Goal: Obtain resource: Obtain resource

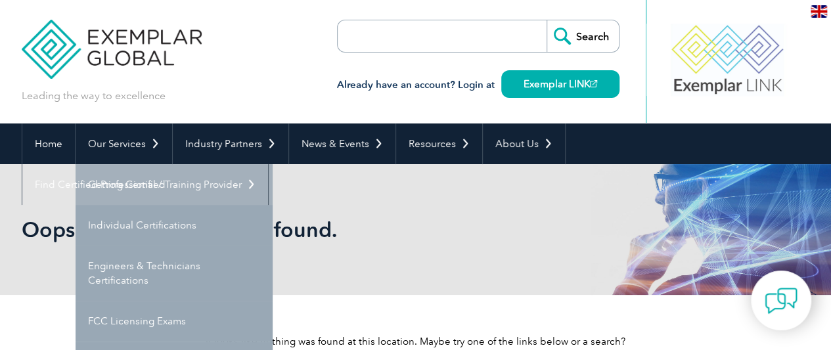
click at [117, 178] on link "Getting Certified" at bounding box center [174, 184] width 197 height 41
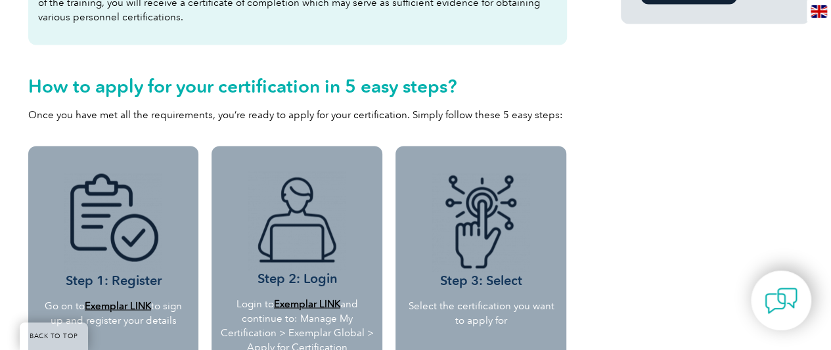
scroll to position [920, 0]
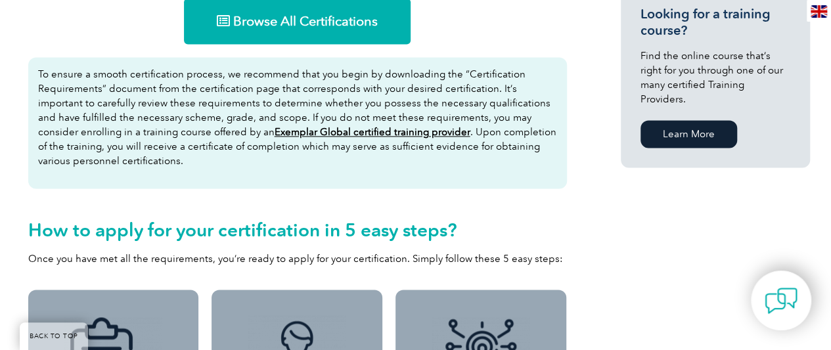
click at [298, 11] on link "Browse All Certifications" at bounding box center [297, 21] width 227 height 46
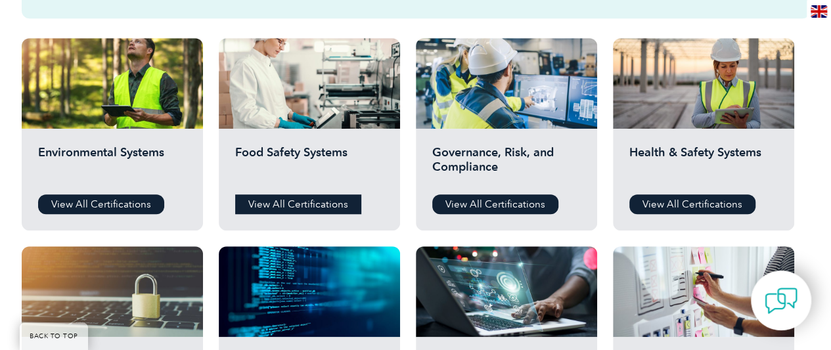
scroll to position [657, 0]
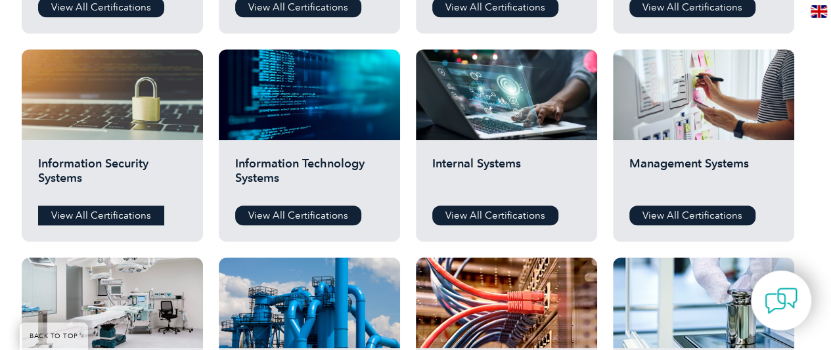
click at [83, 209] on link "View All Certifications" at bounding box center [101, 216] width 126 height 20
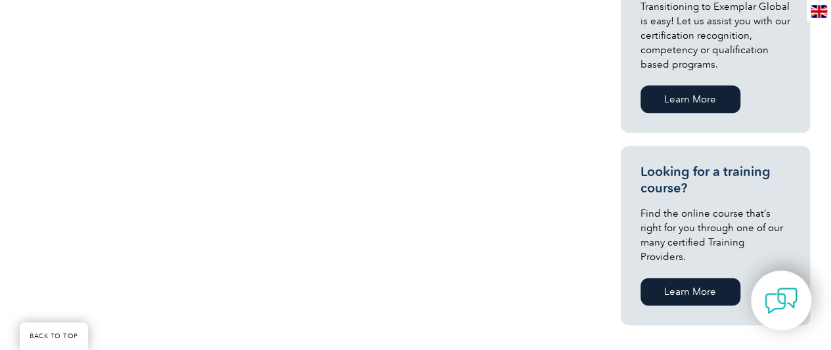
scroll to position [329, 0]
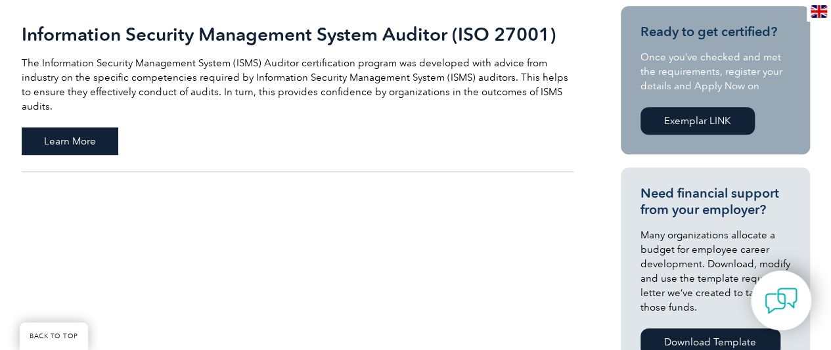
click at [86, 132] on span "Learn More" at bounding box center [70, 141] width 97 height 28
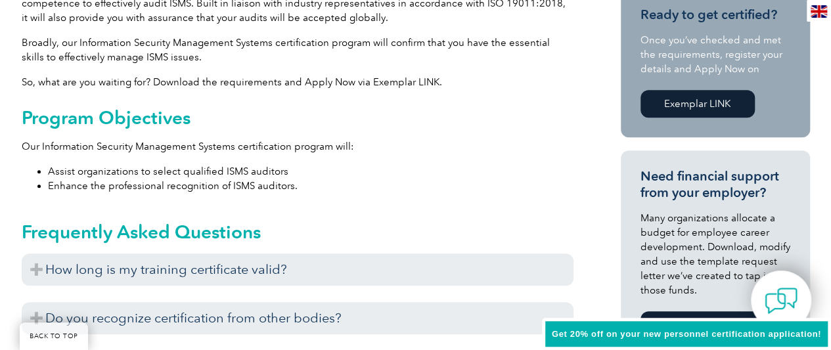
scroll to position [526, 0]
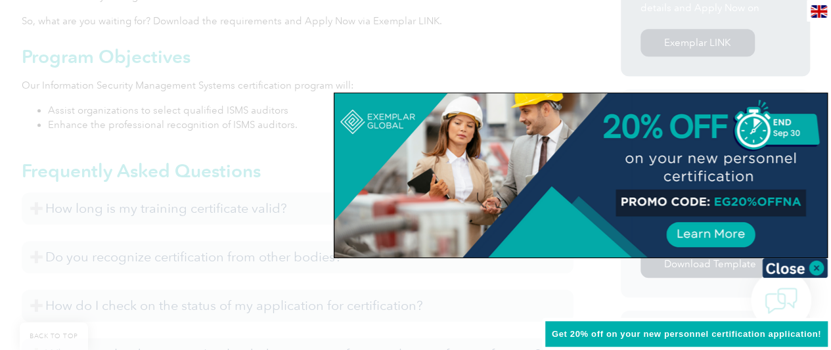
click at [168, 158] on div at bounding box center [415, 175] width 831 height 350
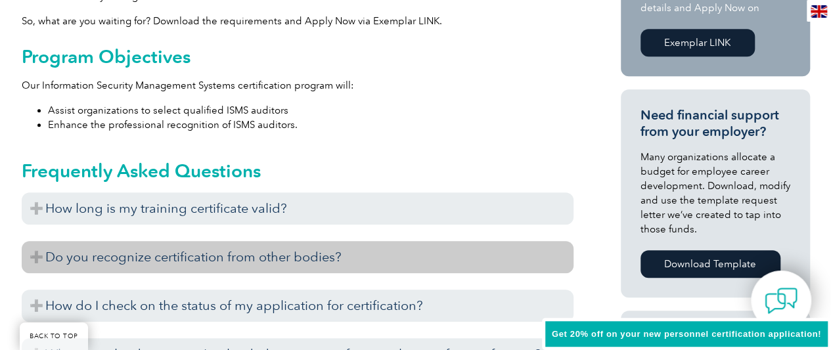
click at [127, 262] on h3 "Do you recognize certification from other bodies?" at bounding box center [298, 257] width 552 height 32
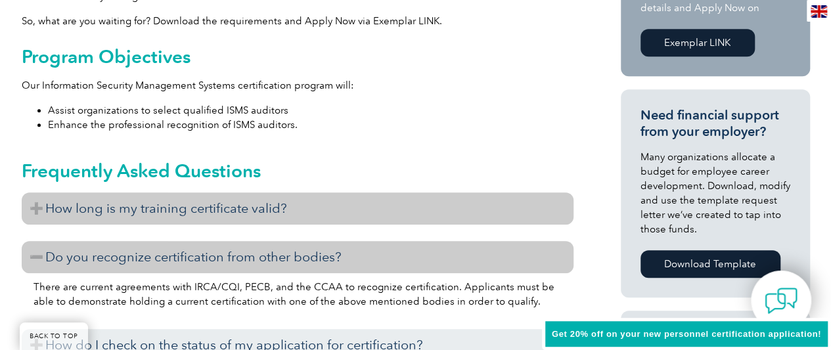
click at [135, 210] on h3 "How long is my training certificate valid?" at bounding box center [298, 209] width 552 height 32
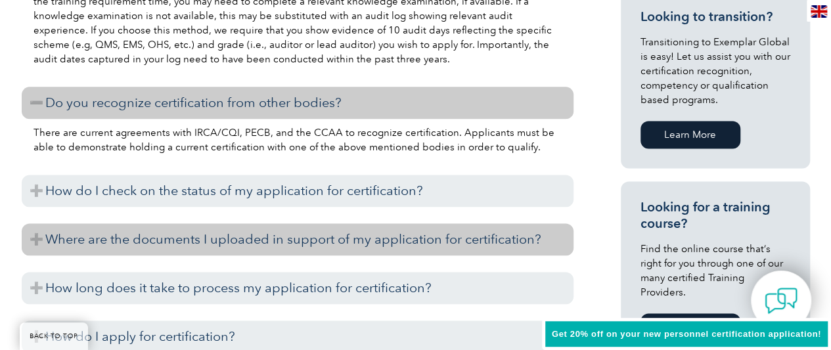
scroll to position [920, 0]
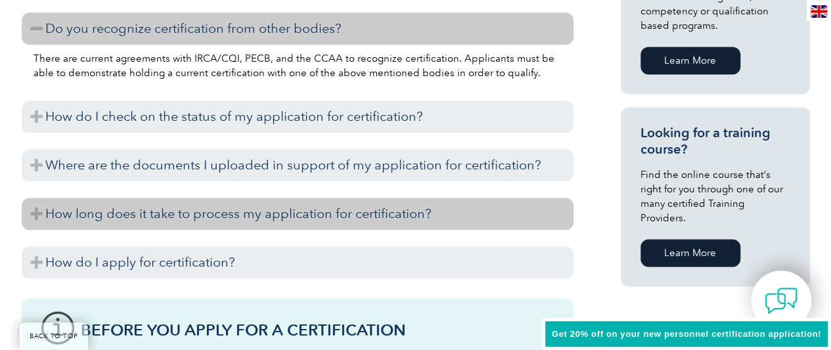
click at [208, 207] on h3 "How long does it take to process my application for certification?" at bounding box center [298, 214] width 552 height 32
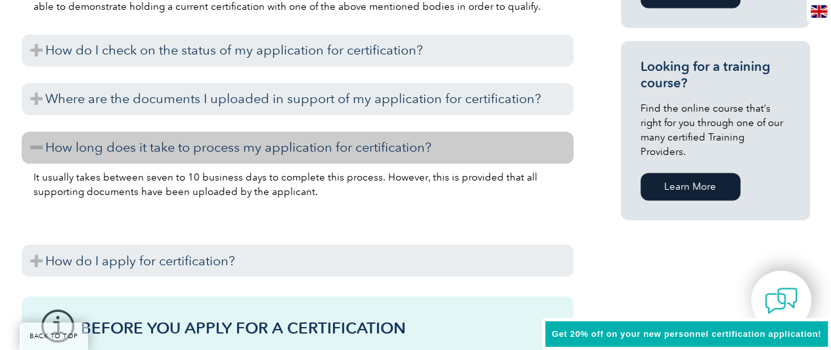
scroll to position [1051, 0]
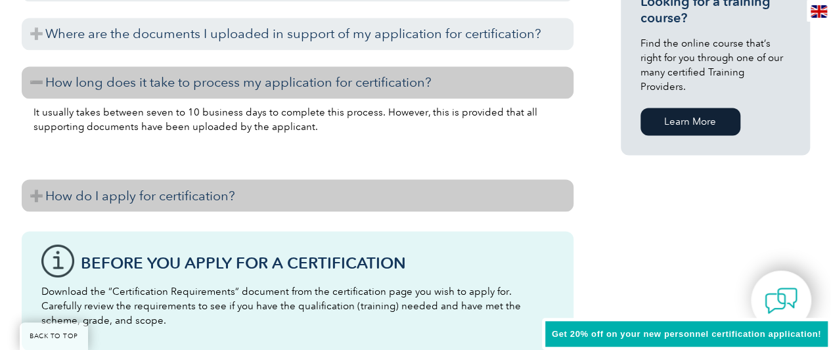
click at [223, 195] on h3 "How do I apply for certification?" at bounding box center [298, 195] width 552 height 32
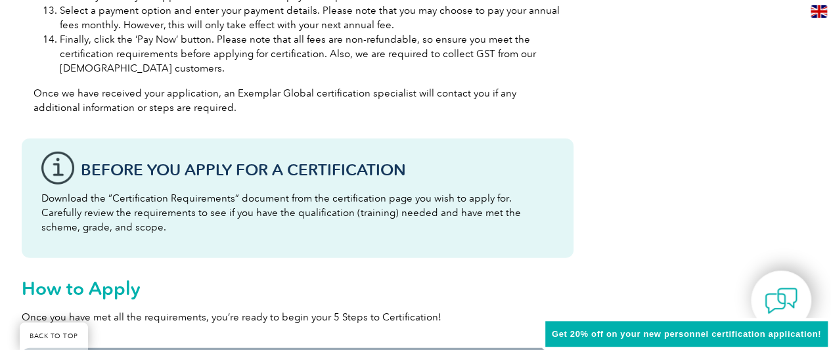
scroll to position [1840, 0]
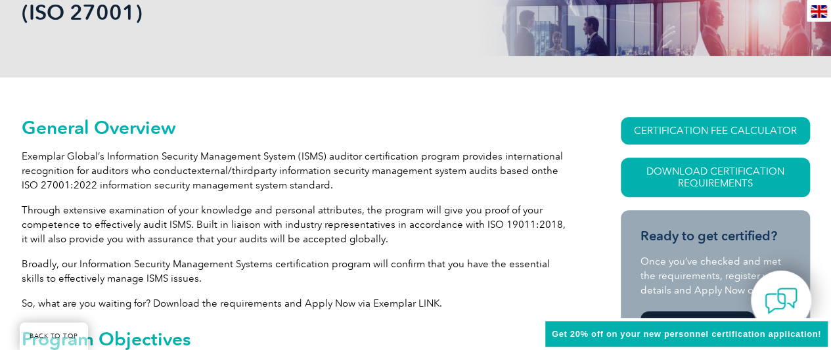
drag, startPoint x: 245, startPoint y: 137, endPoint x: 240, endPoint y: -33, distance: 169.6
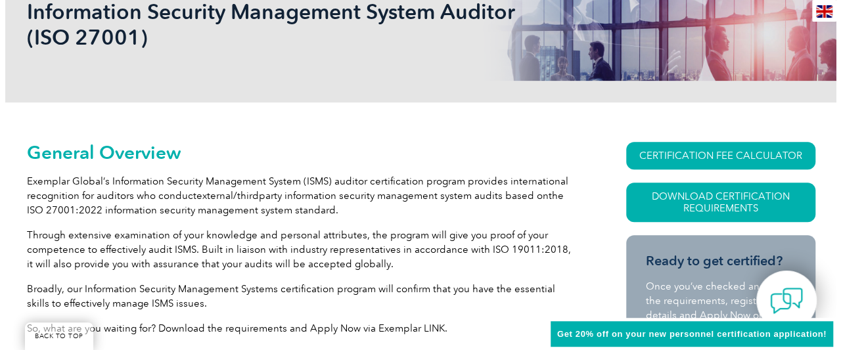
scroll to position [265, 0]
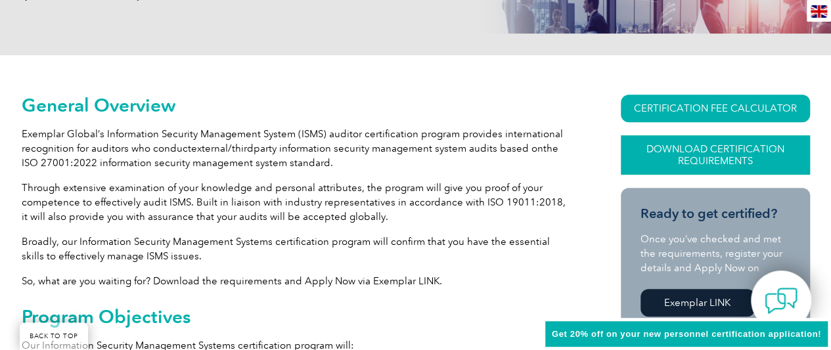
click at [658, 150] on link "Download Certification Requirements" at bounding box center [715, 154] width 189 height 39
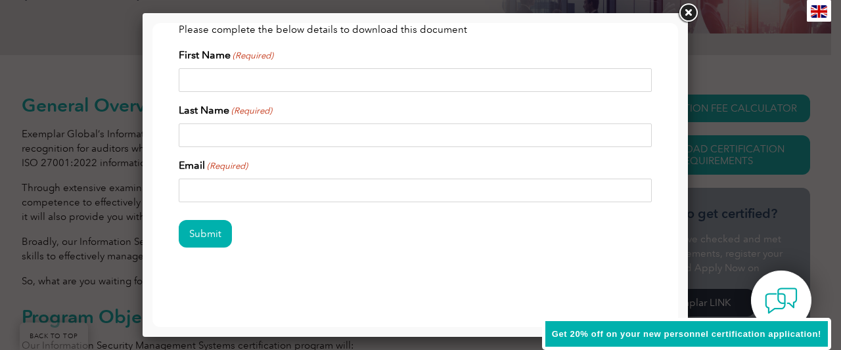
scroll to position [72, 0]
click at [280, 80] on input "First Name (Required)" at bounding box center [415, 80] width 473 height 24
type input "Alex"
type input "Dontas"
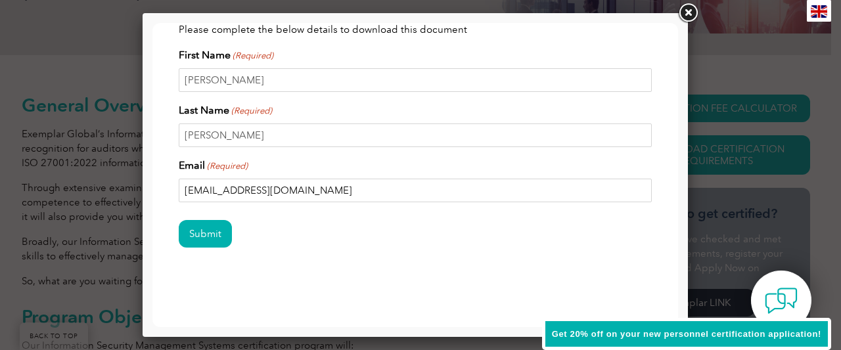
type input "adontas@terrafirma.com.au"
click at [179, 220] on input "Submit" at bounding box center [205, 234] width 53 height 28
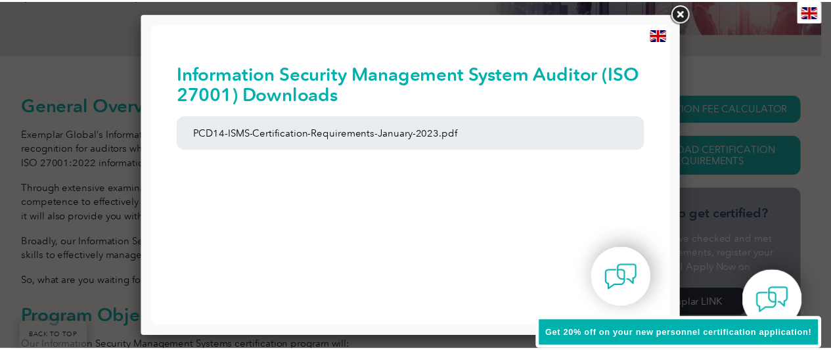
scroll to position [0, 0]
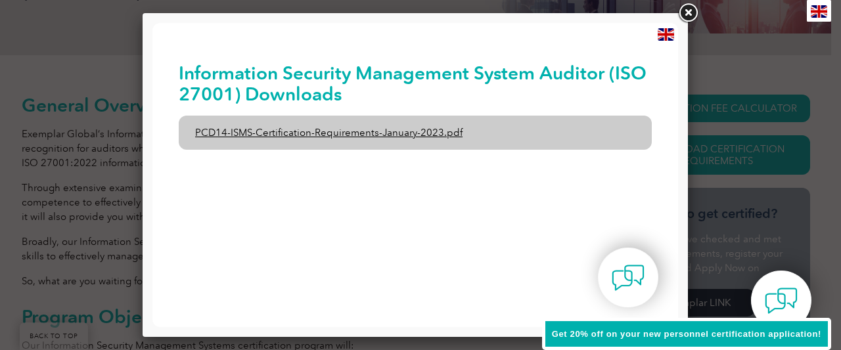
click at [323, 131] on link "PCD14-ISMS-Certification-Requirements-January-2023.pdf" at bounding box center [415, 133] width 473 height 34
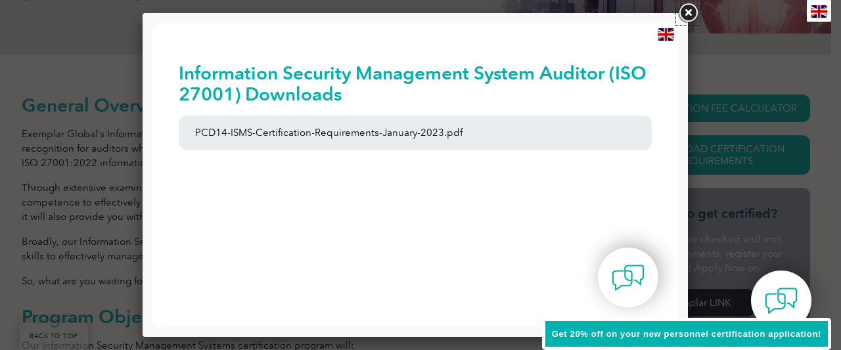
click at [682, 10] on link at bounding box center [688, 13] width 24 height 24
